Goal: Information Seeking & Learning: Learn about a topic

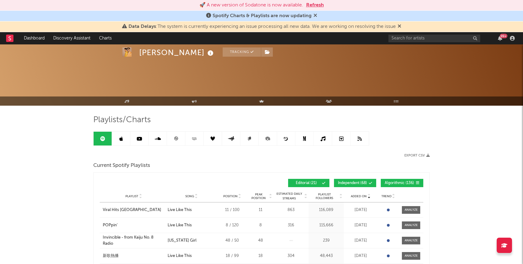
scroll to position [95, 0]
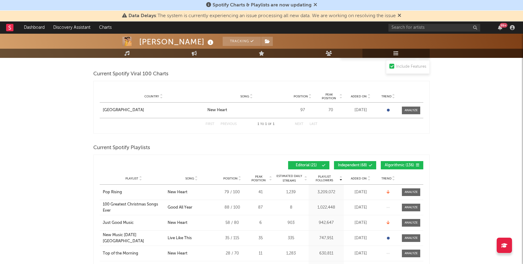
scroll to position [81, 0]
click at [363, 177] on span "Added On" at bounding box center [359, 178] width 16 height 4
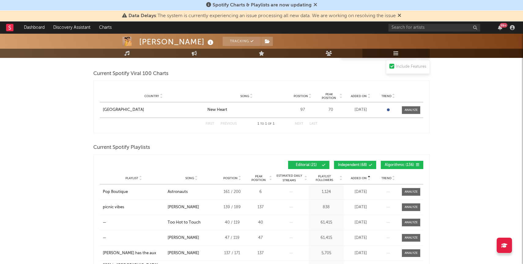
click at [361, 176] on span "Added On" at bounding box center [359, 178] width 16 height 4
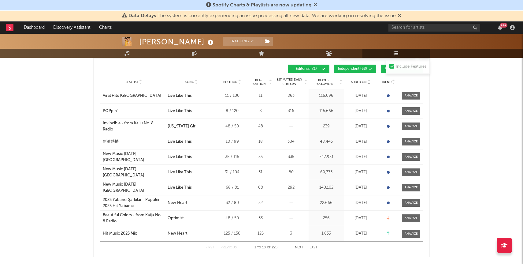
scroll to position [178, 0]
